Goal: Communication & Community: Ask a question

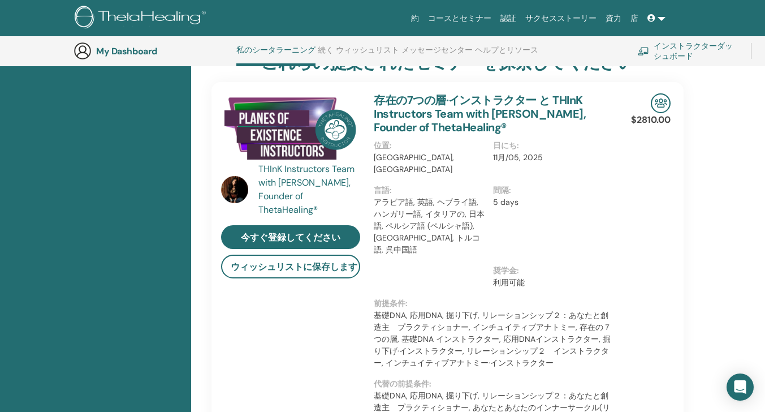
click at [495, 64] on li "ヘルプとリソース" at bounding box center [506, 55] width 63 height 21
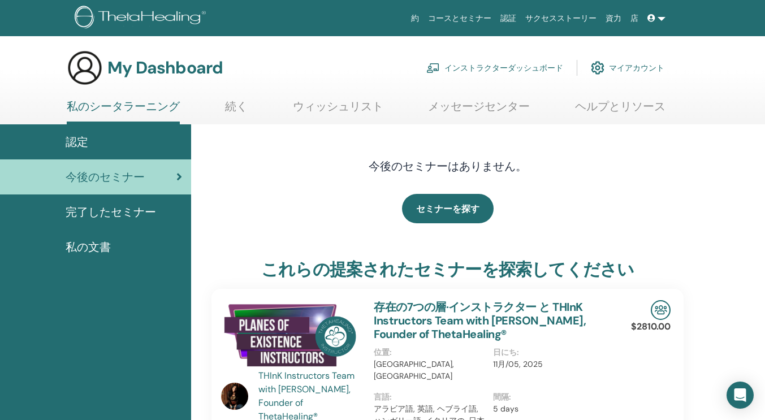
click at [480, 65] on link "インストラクターダッシュボード" at bounding box center [494, 67] width 137 height 25
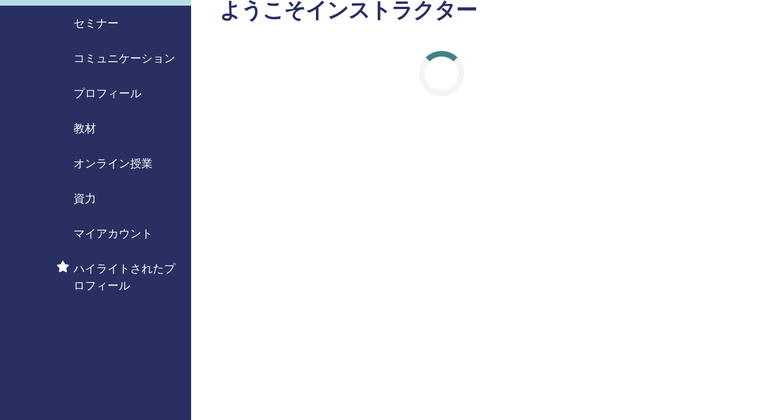
scroll to position [76, 0]
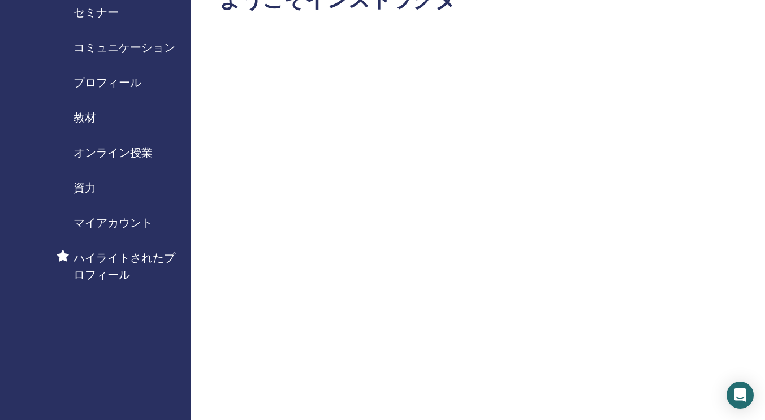
click at [93, 15] on span "セミナー" at bounding box center [95, 12] width 45 height 17
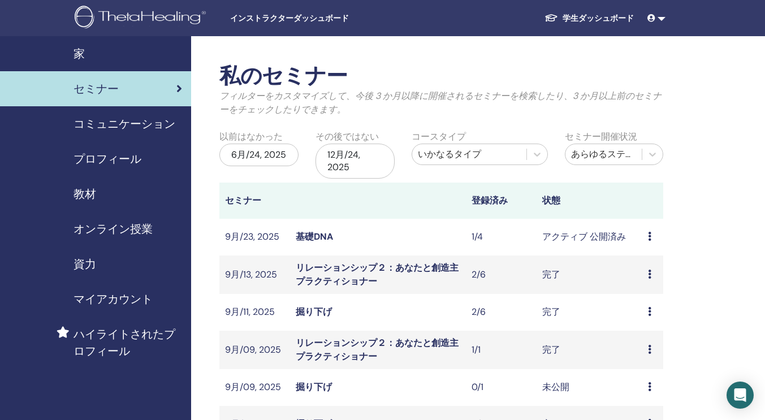
click at [645, 233] on td "プレビュー 編集 出席者 キャンセル" at bounding box center [652, 237] width 21 height 37
click at [647, 236] on td "プレビュー 編集 出席者 キャンセル" at bounding box center [652, 237] width 21 height 37
click at [652, 236] on div "プレビュー 編集 出席者 キャンセル" at bounding box center [653, 237] width 10 height 14
click at [638, 279] on link "出席者" at bounding box center [646, 280] width 27 height 12
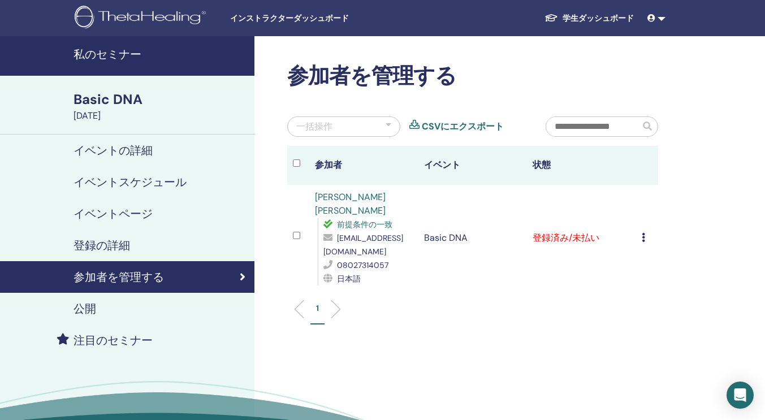
click at [643, 233] on icon at bounding box center [643, 237] width 3 height 9
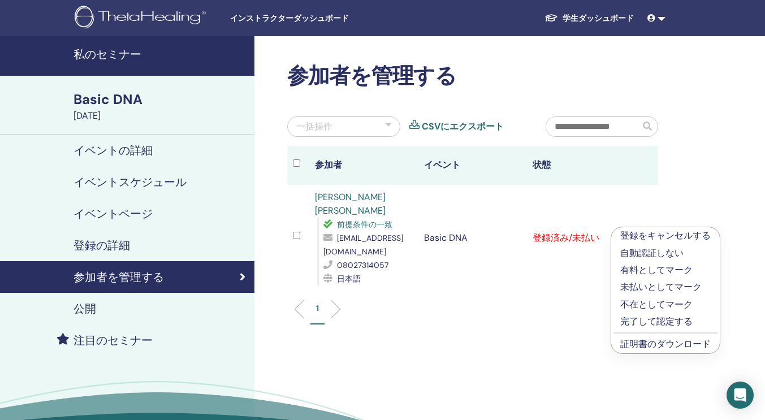
click at [630, 345] on link "証明書のダウンロード" at bounding box center [665, 344] width 90 height 12
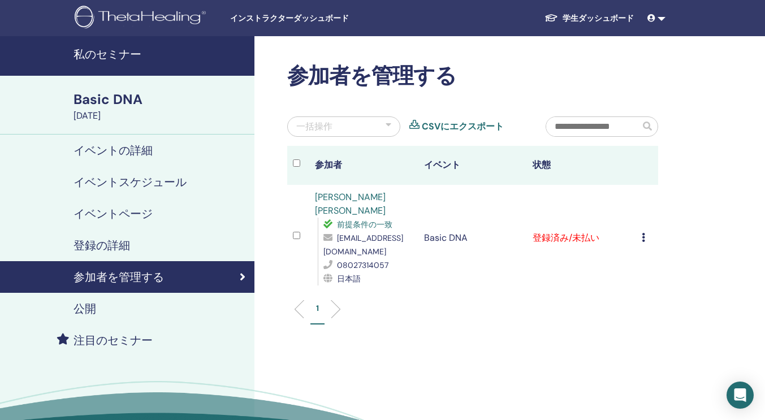
click at [345, 194] on link "幸代 永峰" at bounding box center [350, 203] width 71 height 25
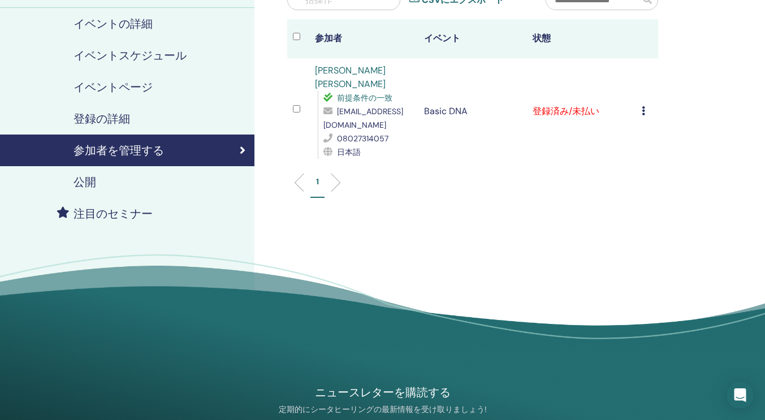
scroll to position [145, 0]
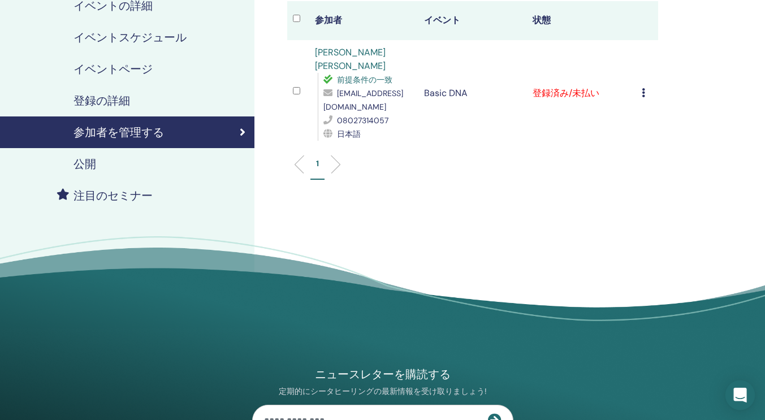
click at [735, 399] on icon "Open Intercom Messenger" at bounding box center [739, 395] width 13 height 15
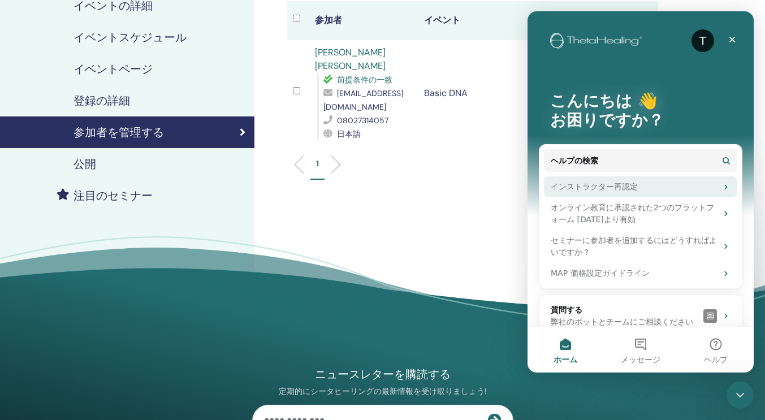
scroll to position [16, 0]
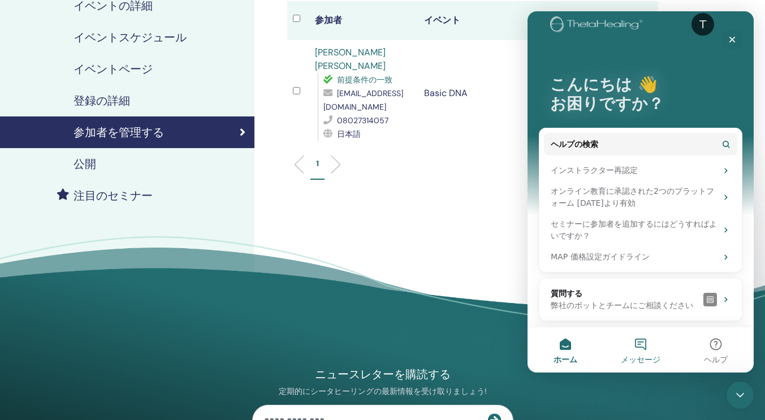
click at [641, 344] on button "メッセージ" at bounding box center [640, 349] width 75 height 45
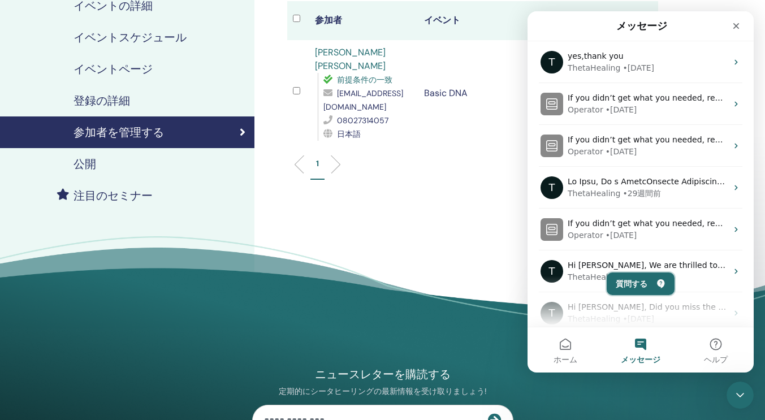
click at [647, 288] on button "質問する" at bounding box center [641, 283] width 68 height 23
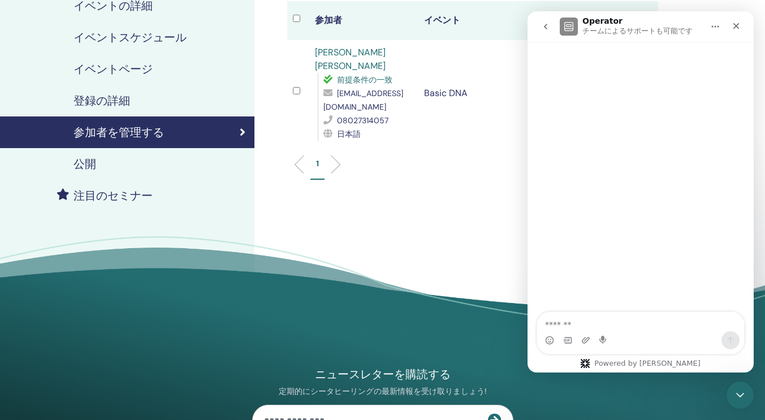
click at [633, 322] on textarea "質問する..." at bounding box center [640, 321] width 207 height 19
type textarea "**********"
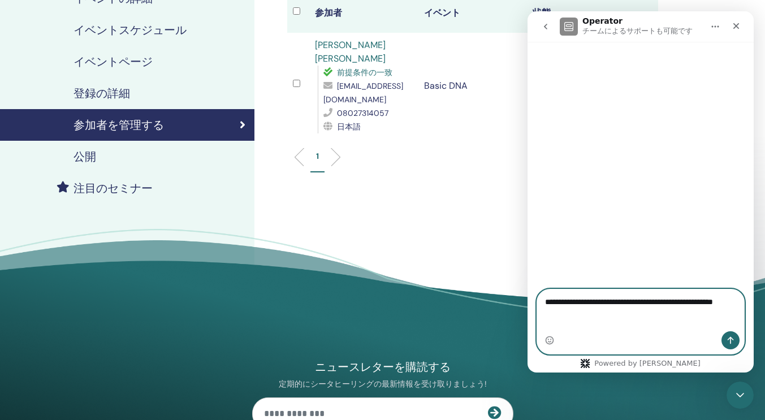
scroll to position [161, 0]
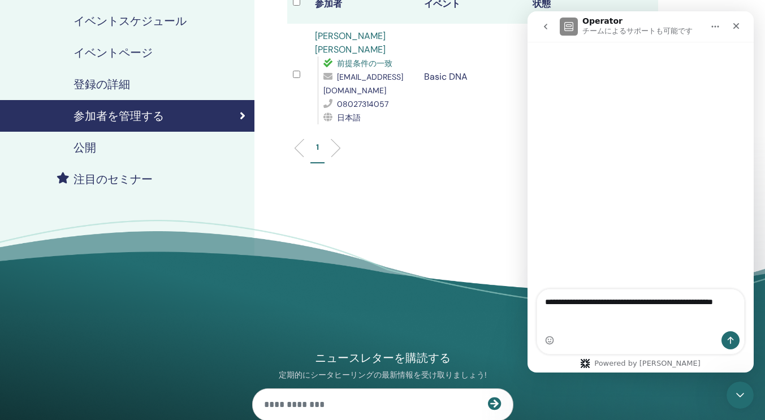
click at [631, 243] on div "Intercom Messenger" at bounding box center [640, 166] width 226 height 249
drag, startPoint x: 631, startPoint y: 243, endPoint x: 671, endPoint y: 175, distance: 78.1
click at [671, 175] on div "Intercom Messenger" at bounding box center [640, 166] width 226 height 249
click at [556, 83] on div "Intercom Messenger" at bounding box center [640, 166] width 226 height 249
drag, startPoint x: 556, startPoint y: 83, endPoint x: 552, endPoint y: 53, distance: 29.6
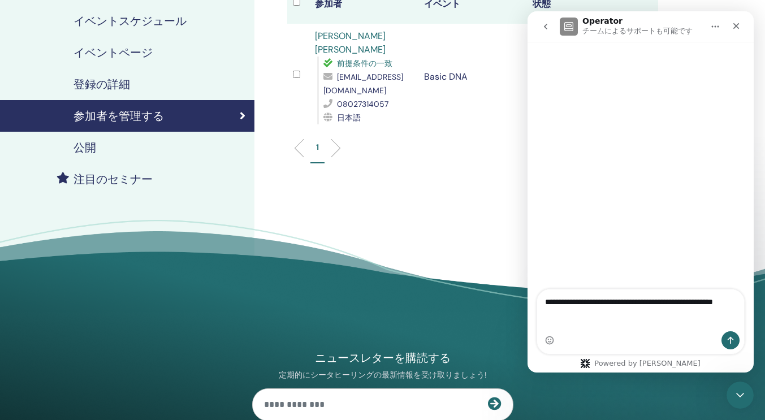
click at [552, 53] on div "Intercom Messenger" at bounding box center [640, 49] width 226 height 14
click at [547, 23] on icon "go back" at bounding box center [545, 26] width 9 height 9
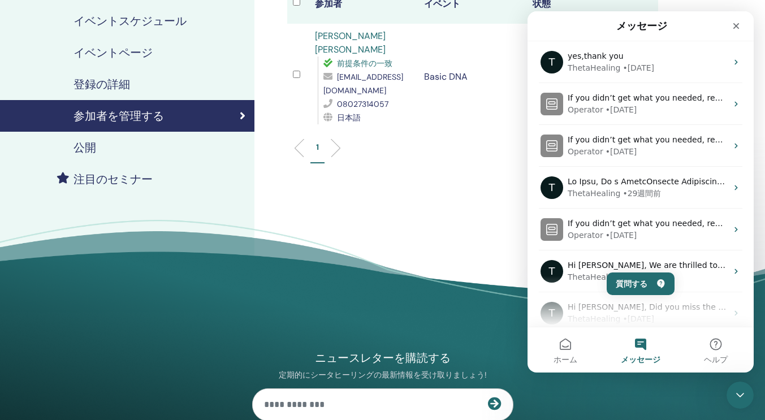
click at [647, 341] on button "メッセージ" at bounding box center [640, 349] width 75 height 45
click at [644, 346] on button "メッセージ" at bounding box center [640, 349] width 75 height 45
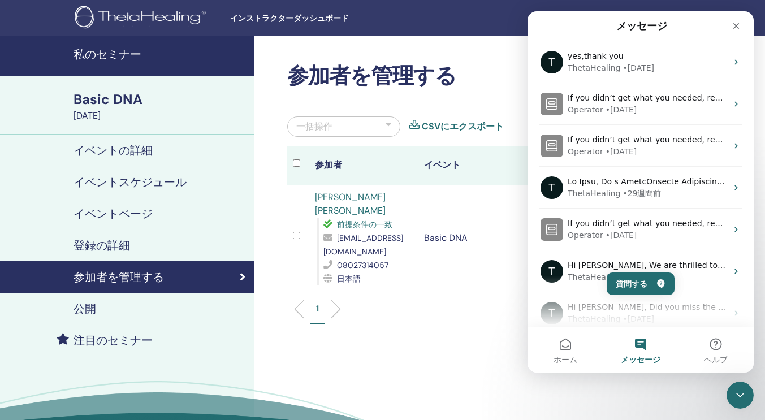
scroll to position [40, 0]
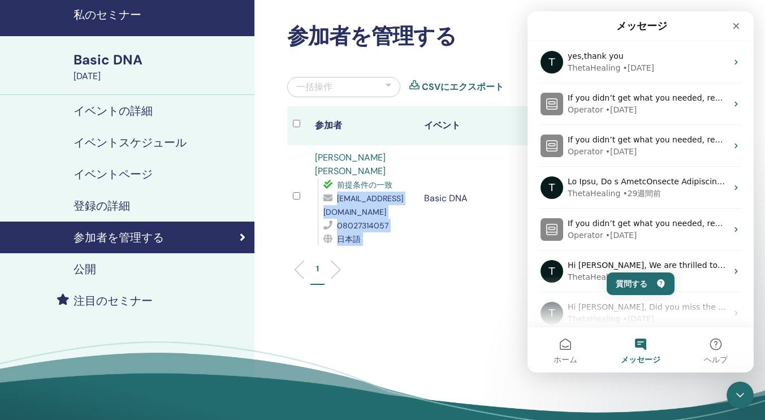
drag, startPoint x: 425, startPoint y: 196, endPoint x: 325, endPoint y: 188, distance: 100.3
click at [325, 188] on tr "幸代 永峰 前提条件の一致 nagamine0193@gmail.com 08027314057 日本語 Basic DNA 登録済み/未払い 登録をキャンセ…" at bounding box center [472, 198] width 371 height 106
copy div "nagamine0193@gmail.com 08027314057 日本語"
click at [736, 25] on icon "クローズ" at bounding box center [736, 26] width 6 height 6
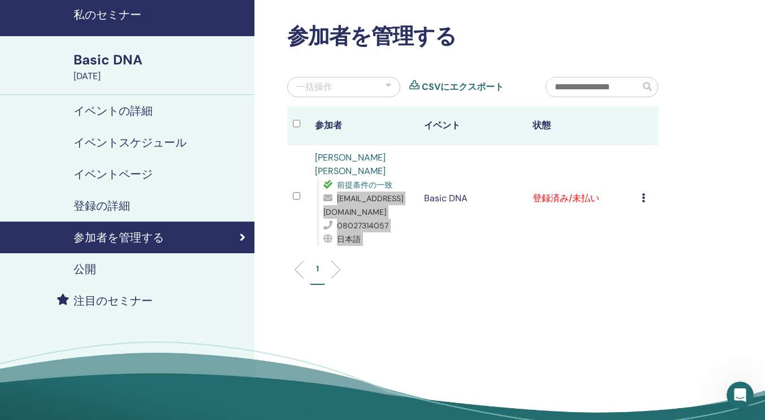
scroll to position [0, 0]
click at [29, 105] on div "イベントの詳細" at bounding box center [127, 111] width 236 height 14
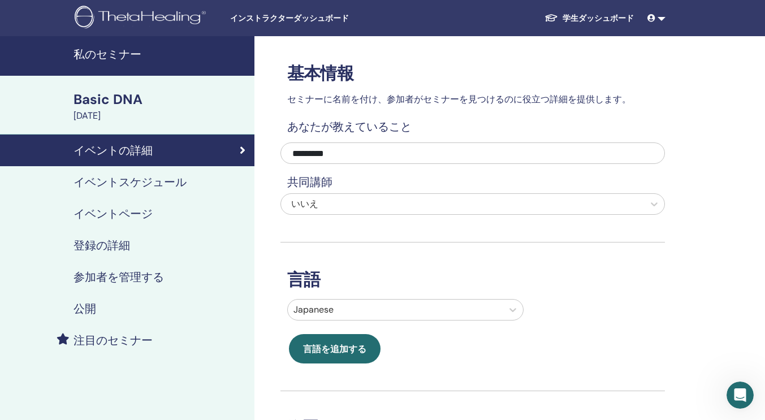
click at [155, 19] on img at bounding box center [142, 18] width 135 height 25
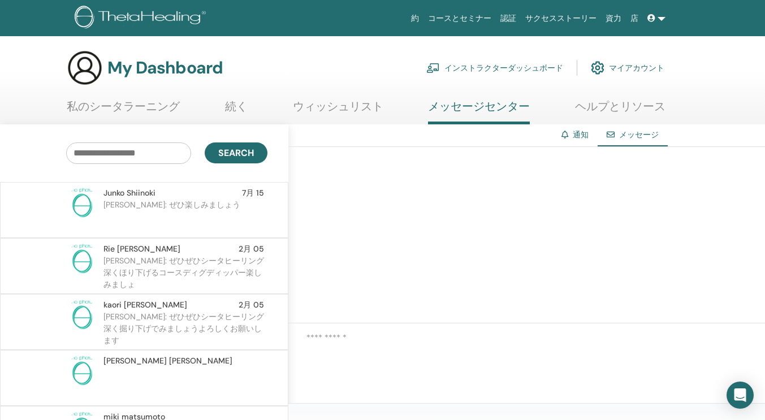
click at [347, 168] on div at bounding box center [526, 235] width 477 height 176
drag, startPoint x: 347, startPoint y: 168, endPoint x: 641, endPoint y: 110, distance: 299.7
click at [641, 110] on link "ヘルプとリソース" at bounding box center [620, 110] width 90 height 22
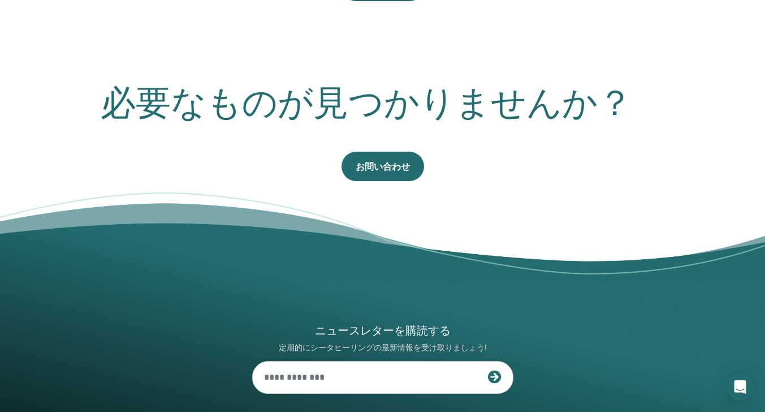
scroll to position [630, 0]
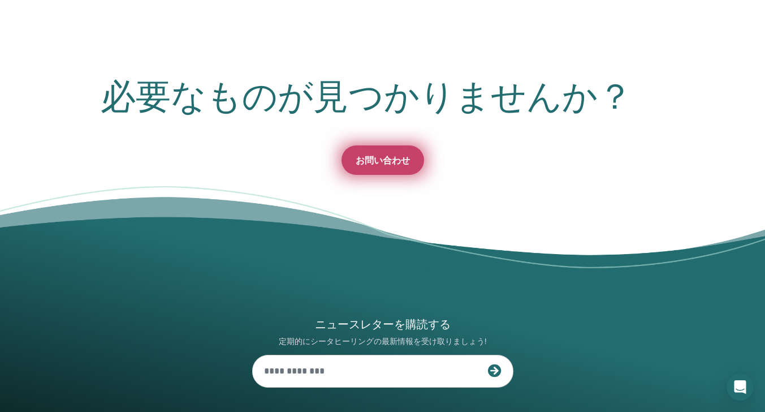
click at [402, 170] on link "お問い合わせ" at bounding box center [382, 159] width 83 height 29
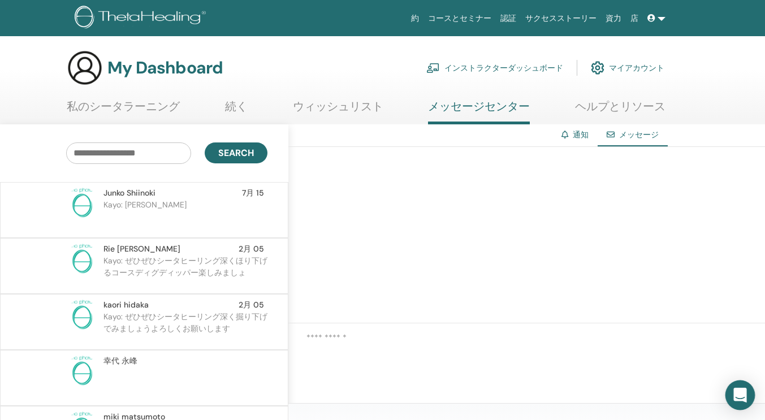
click at [735, 394] on icon "Open Intercom Messenger" at bounding box center [739, 395] width 13 height 15
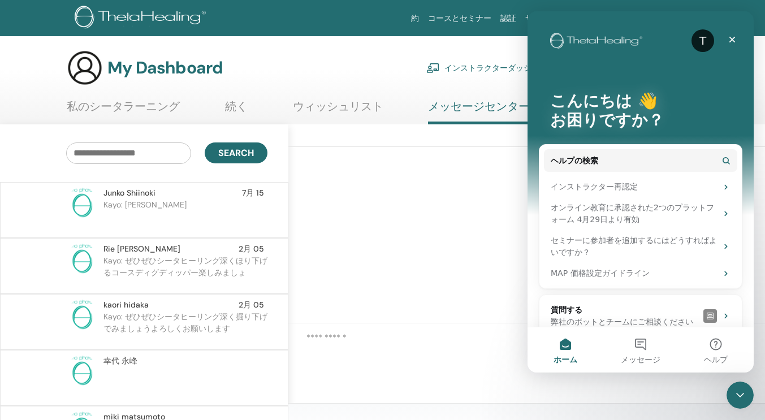
click at [707, 118] on p "お困りですか？" at bounding box center [640, 120] width 181 height 19
click at [708, 347] on button "ヘルプ" at bounding box center [715, 349] width 75 height 45
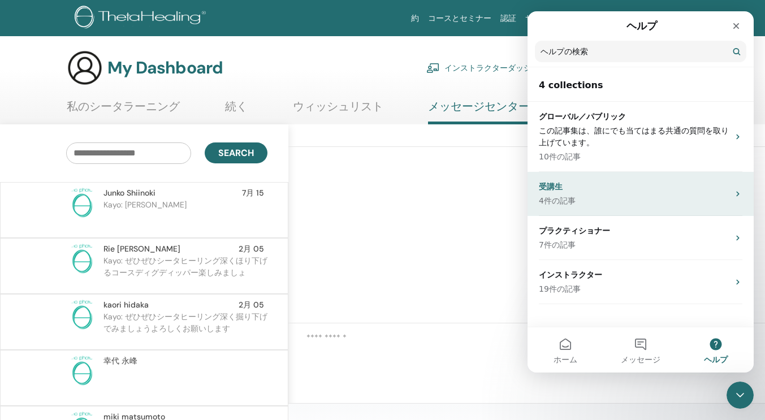
click at [598, 204] on p "4件の記事" at bounding box center [634, 201] width 190 height 12
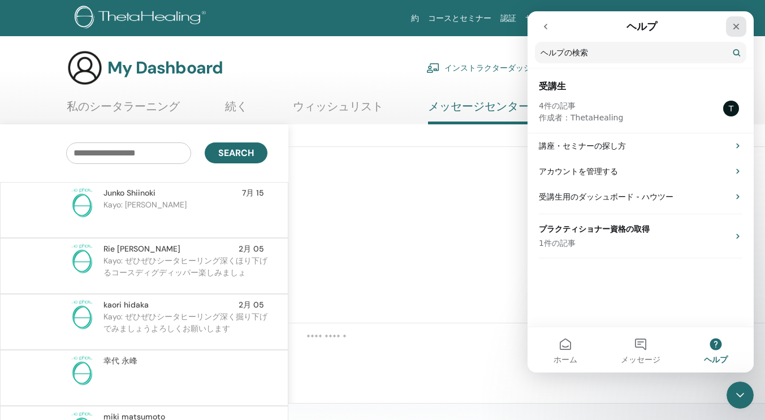
click at [733, 32] on div "クローズ" at bounding box center [736, 26] width 20 height 20
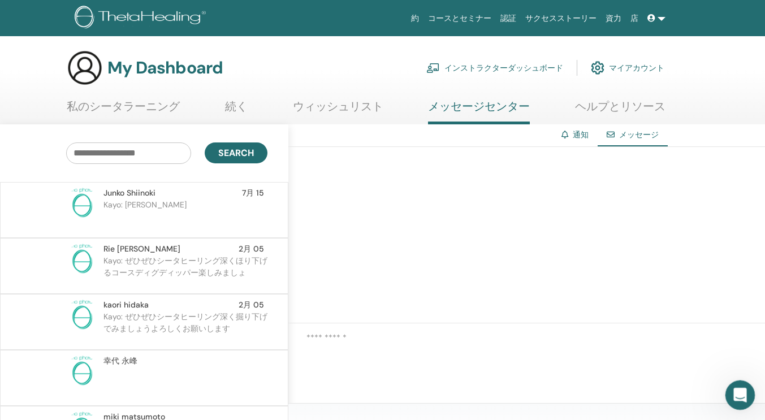
click at [732, 394] on icon "Intercom Messengerを開く" at bounding box center [738, 393] width 19 height 19
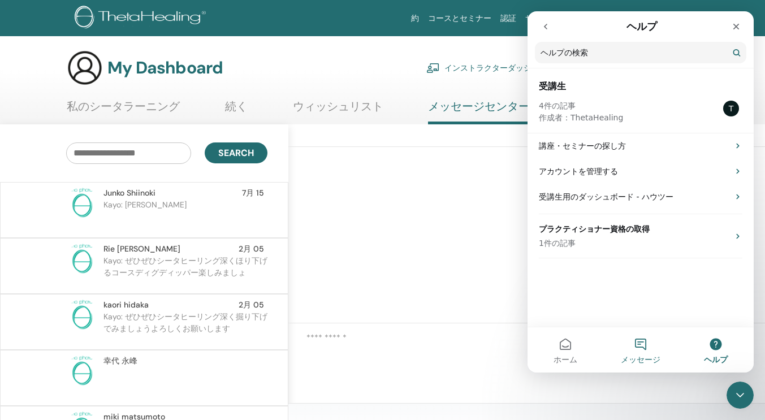
click at [635, 354] on button "メッセージ" at bounding box center [640, 349] width 75 height 45
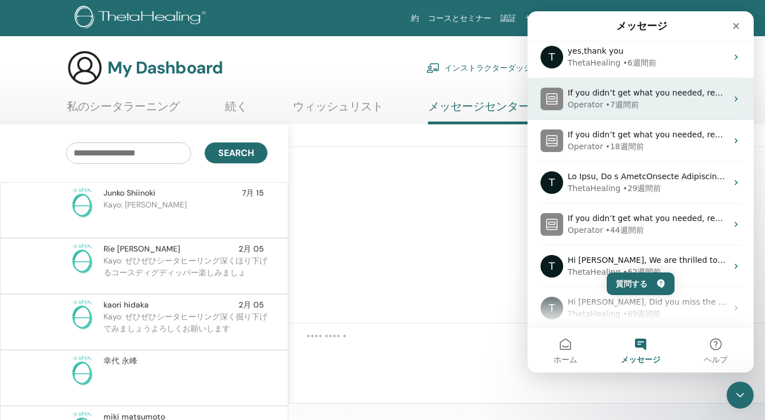
scroll to position [6, 0]
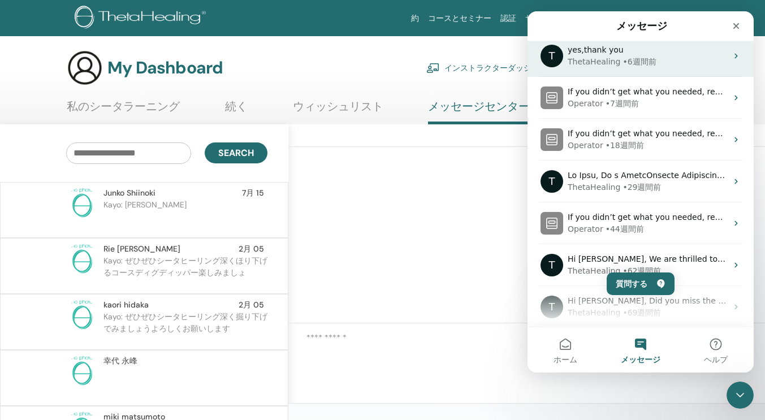
click at [676, 70] on div "T yes,thank you ThetaHealing • 6週間前" at bounding box center [640, 56] width 226 height 42
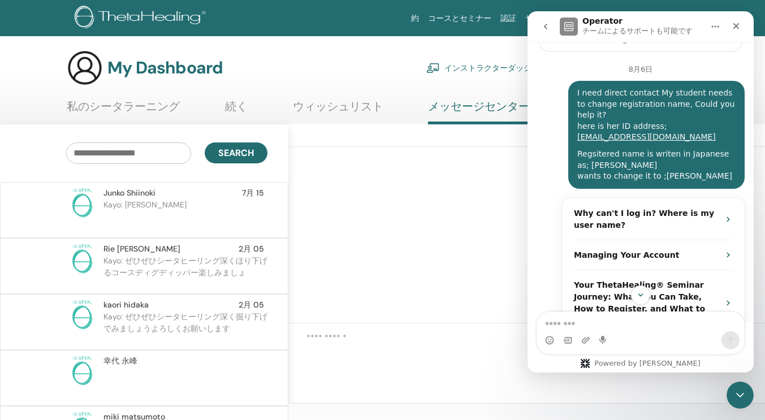
scroll to position [120, 0]
drag, startPoint x: 570, startPoint y: 91, endPoint x: 708, endPoint y: 173, distance: 160.5
click at [708, 173] on div "I need direct contact My student needs to change registration name, Could you h…" at bounding box center [656, 135] width 176 height 108
copy div "I need direct contact My student needs to change registration name, Could you h…"
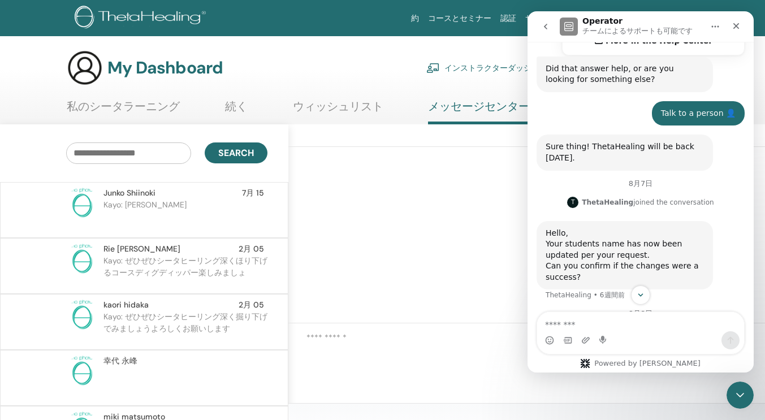
scroll to position [457, 0]
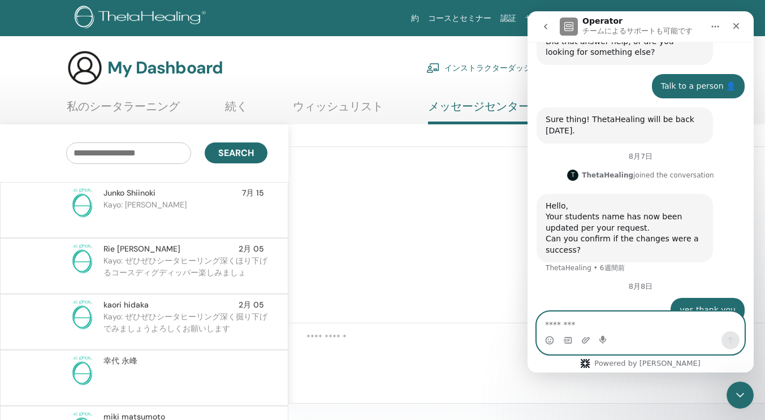
click at [550, 323] on textarea "メッセージ..." at bounding box center [640, 321] width 207 height 19
paste textarea "**********"
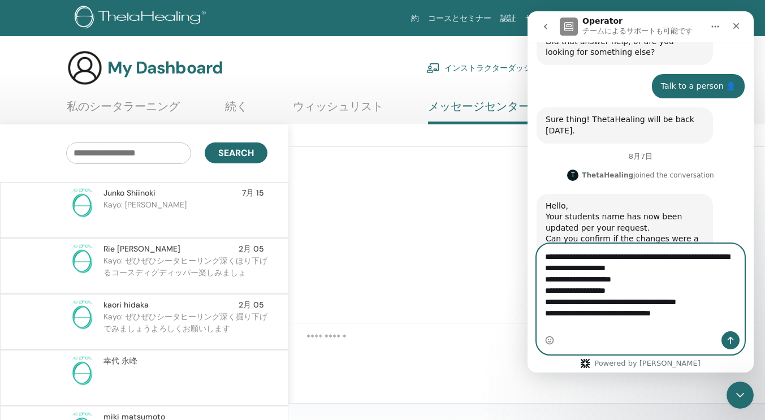
scroll to position [513, 0]
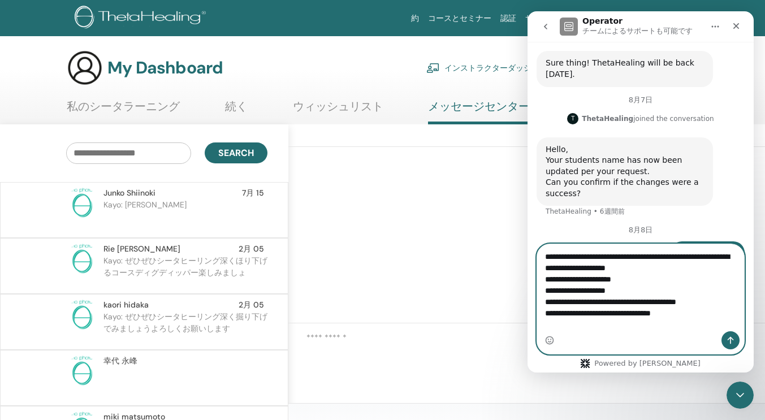
drag, startPoint x: 692, startPoint y: 311, endPoint x: 719, endPoint y: 308, distance: 26.9
click at [719, 308] on textarea "**********" at bounding box center [640, 282] width 207 height 76
click at [707, 309] on textarea "**********" at bounding box center [640, 282] width 207 height 76
click at [732, 320] on textarea "**********" at bounding box center [640, 282] width 207 height 76
drag, startPoint x: 542, startPoint y: 300, endPoint x: 589, endPoint y: 302, distance: 46.4
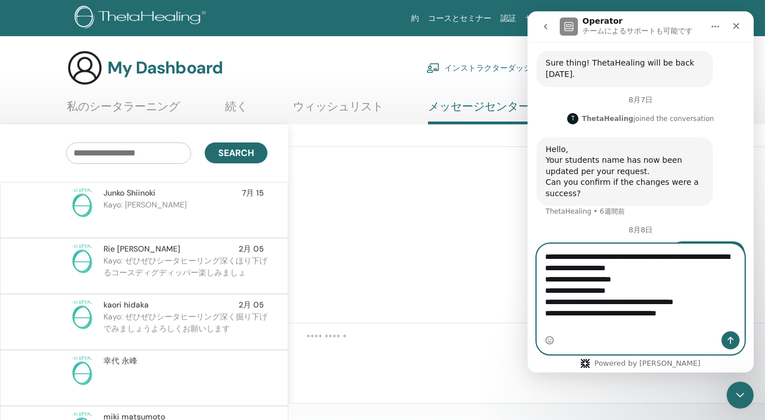
click at [589, 302] on textarea "**********" at bounding box center [640, 282] width 207 height 76
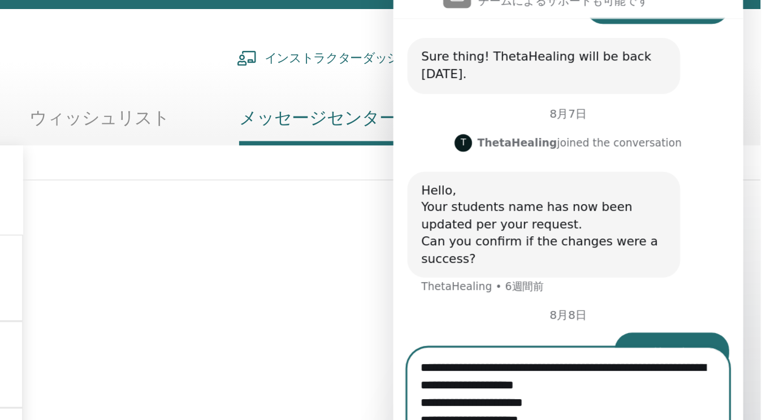
scroll to position [0, 0]
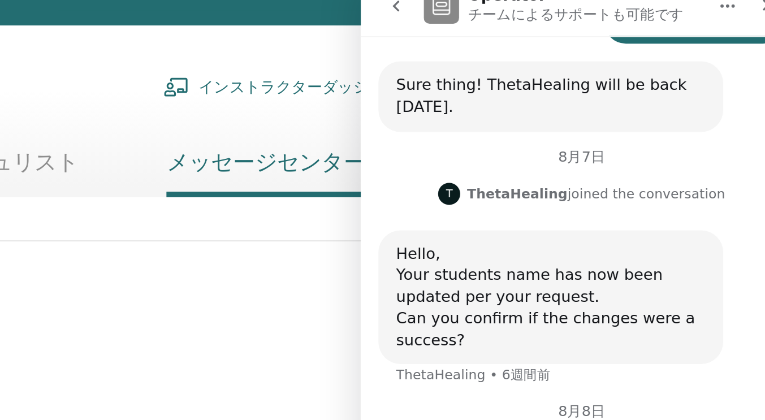
click at [526, 32] on div "Sure thing! ThetaHealing will be back [DATE]. Operator • 7週間前" at bounding box center [458, 38] width 176 height 36
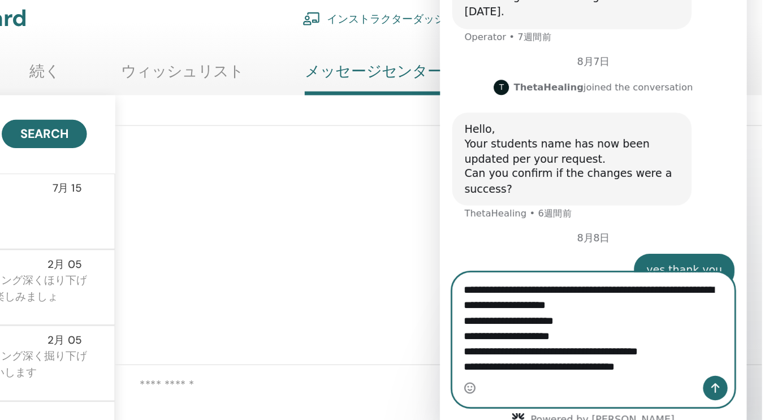
drag, startPoint x: 586, startPoint y: 256, endPoint x: 604, endPoint y: 252, distance: 18.4
click at [604, 252] on textarea "**********" at bounding box center [552, 224] width 207 height 76
click at [456, 257] on textarea "**********" at bounding box center [552, 224] width 207 height 76
paste textarea "**"
drag, startPoint x: 550, startPoint y: 257, endPoint x: 569, endPoint y: 256, distance: 19.2
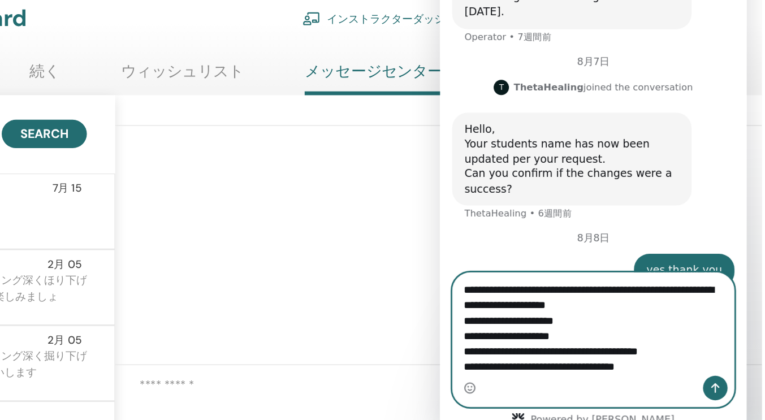
click at [569, 256] on textarea "**********" at bounding box center [552, 224] width 207 height 76
drag, startPoint x: 579, startPoint y: 257, endPoint x: 609, endPoint y: 253, distance: 30.2
click at [609, 253] on textarea "**********" at bounding box center [552, 224] width 207 height 76
type textarea "**********"
click at [638, 272] on icon "メッセージを送信…" at bounding box center [642, 270] width 9 height 9
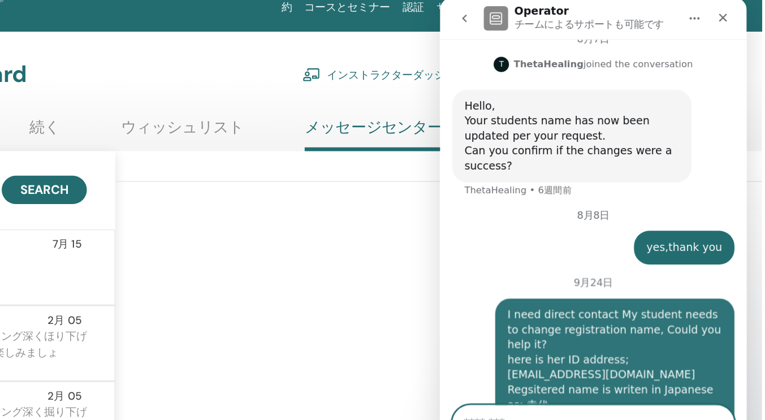
scroll to position [583, 0]
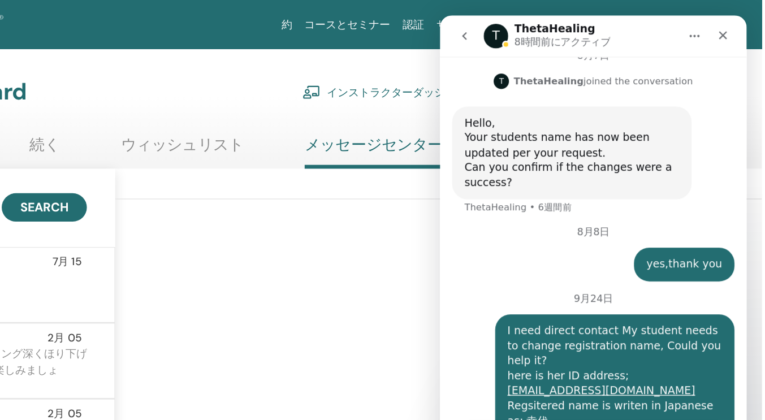
click at [582, 36] on div "T ThetaHealing 8時間前にアクティブ" at bounding box center [544, 31] width 144 height 20
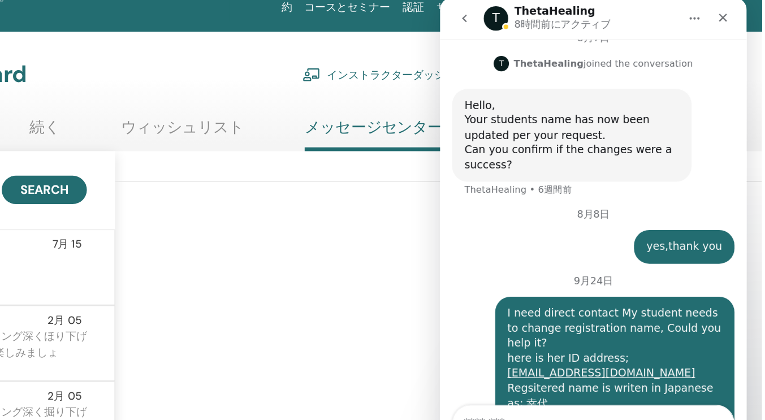
click at [460, 39] on div "T ThetaHealing joined the conversation 01:06" at bounding box center [553, 52] width 208 height 26
click at [649, 16] on icon "クローズ" at bounding box center [648, 12] width 9 height 9
